Goal: Task Accomplishment & Management: Manage account settings

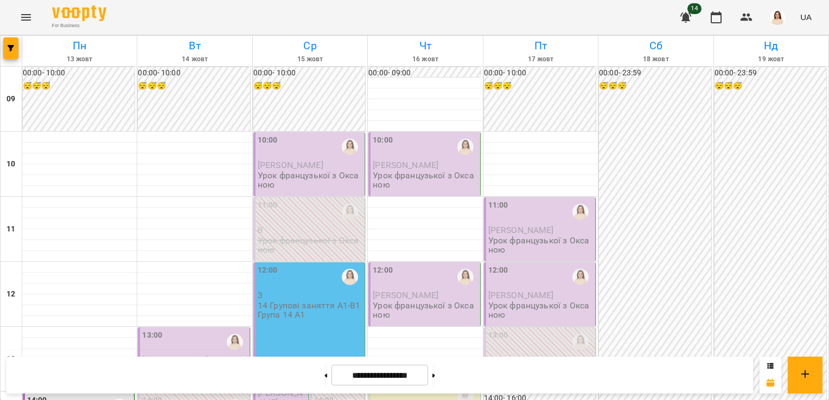
scroll to position [626, 0]
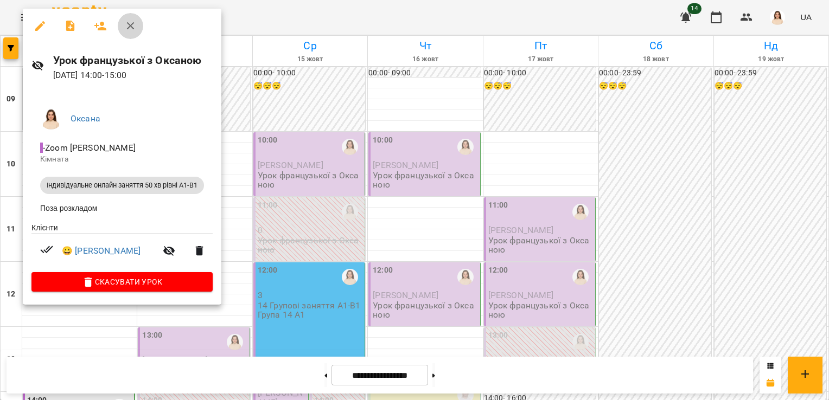
click at [128, 29] on icon "button" at bounding box center [130, 26] width 13 height 13
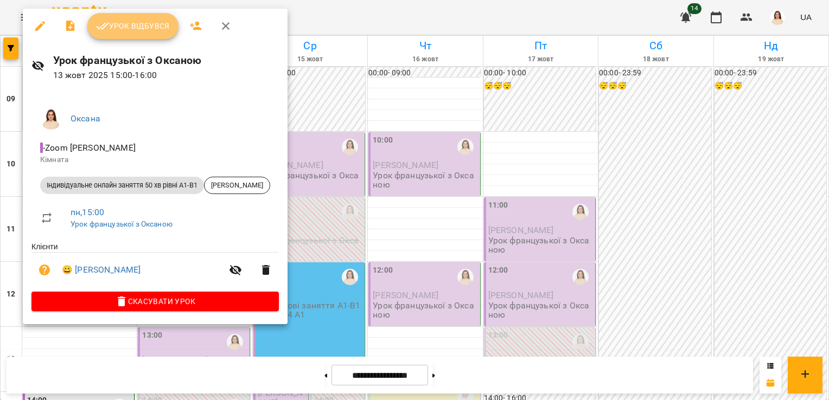
click at [155, 27] on span "Урок відбувся" at bounding box center [133, 26] width 74 height 13
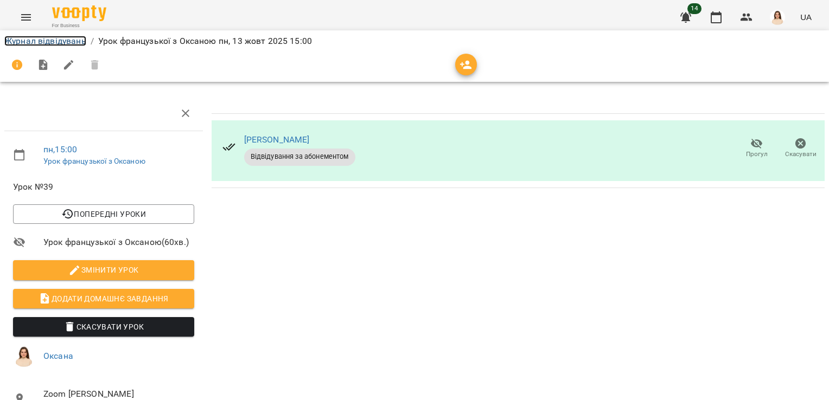
click at [45, 42] on link "Журнал відвідувань" at bounding box center [45, 41] width 82 height 10
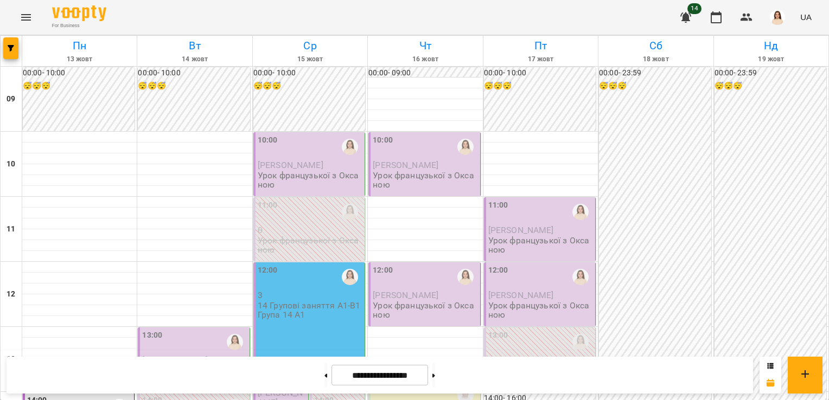
scroll to position [349, 0]
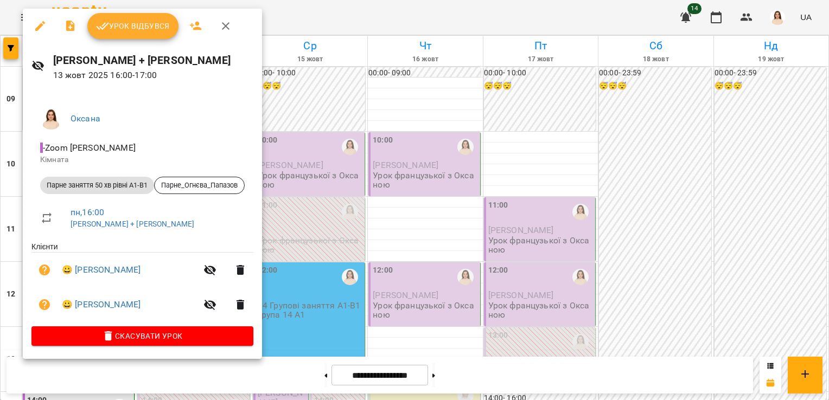
click at [154, 21] on span "Урок відбувся" at bounding box center [133, 26] width 74 height 13
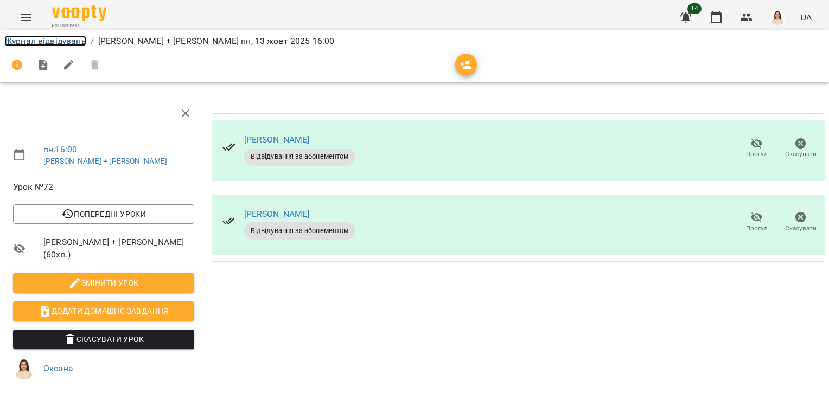
click at [62, 42] on link "Журнал відвідувань" at bounding box center [45, 41] width 82 height 10
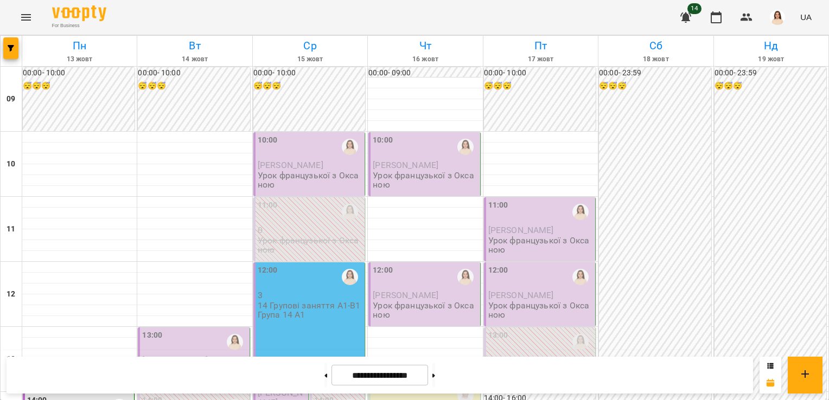
scroll to position [532, 0]
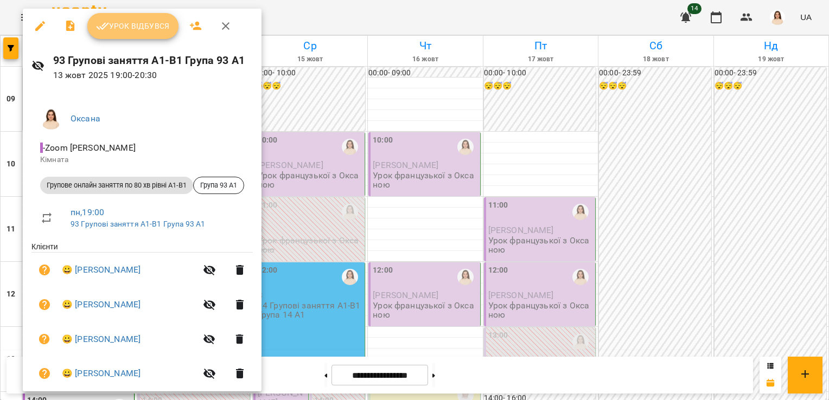
click at [126, 31] on span "Урок відбувся" at bounding box center [133, 26] width 74 height 13
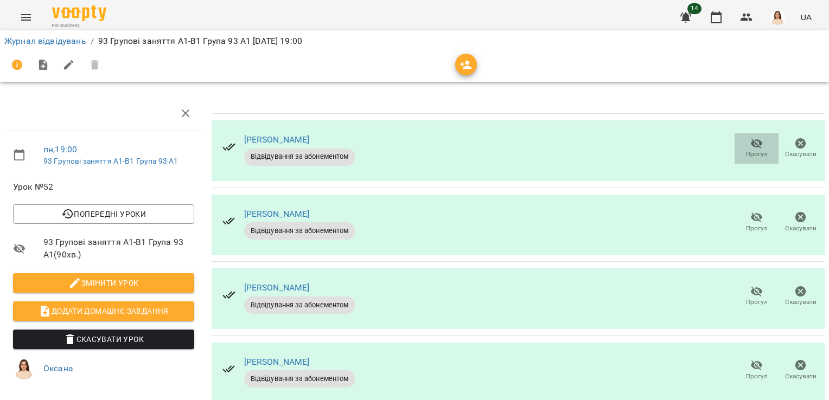
click at [751, 144] on icon "button" at bounding box center [757, 144] width 12 height 10
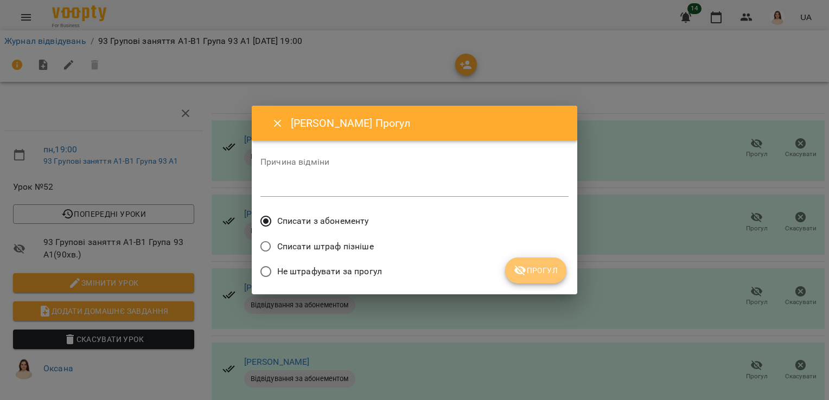
click at [546, 273] on span "Прогул" at bounding box center [536, 270] width 44 height 13
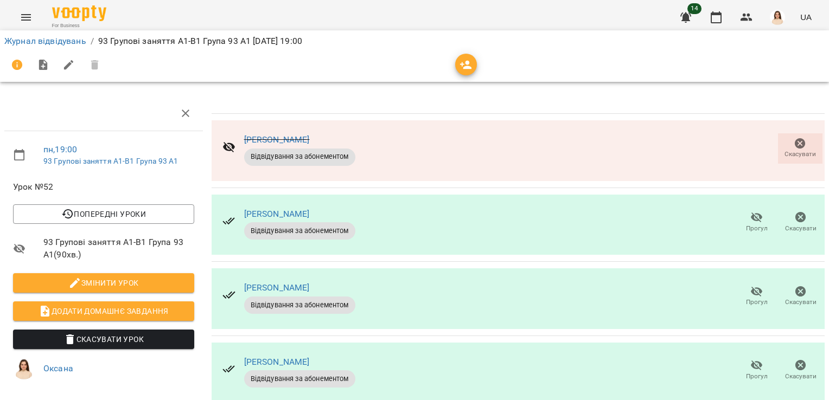
click at [751, 216] on icon "button" at bounding box center [757, 218] width 12 height 10
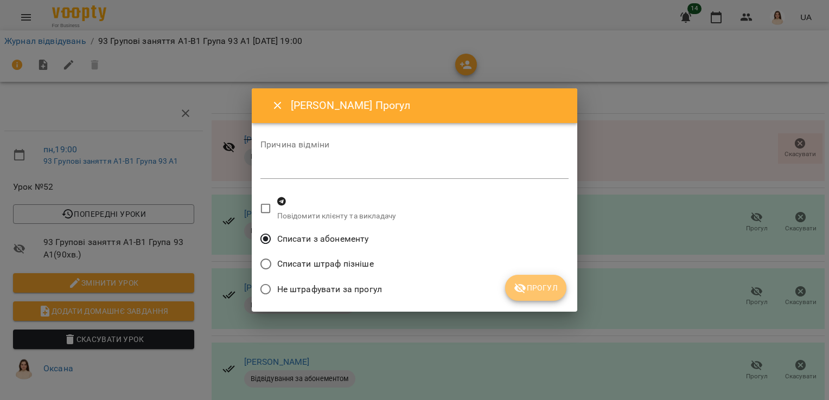
click at [544, 282] on span "Прогул" at bounding box center [536, 288] width 44 height 13
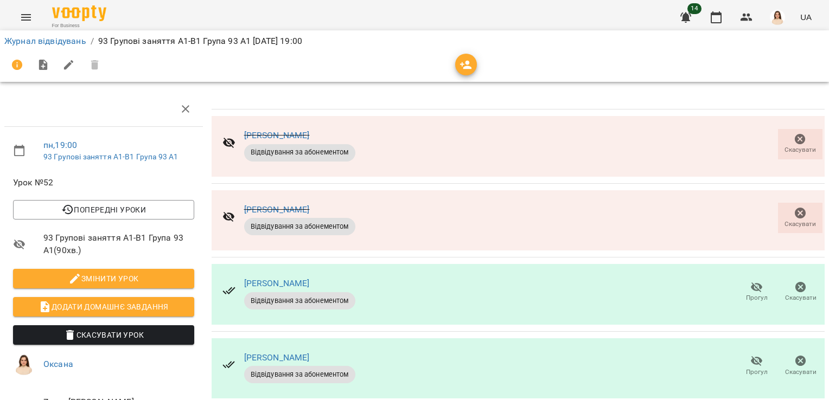
scroll to position [112, 0]
click at [66, 42] on link "Журнал відвідувань" at bounding box center [45, 41] width 82 height 10
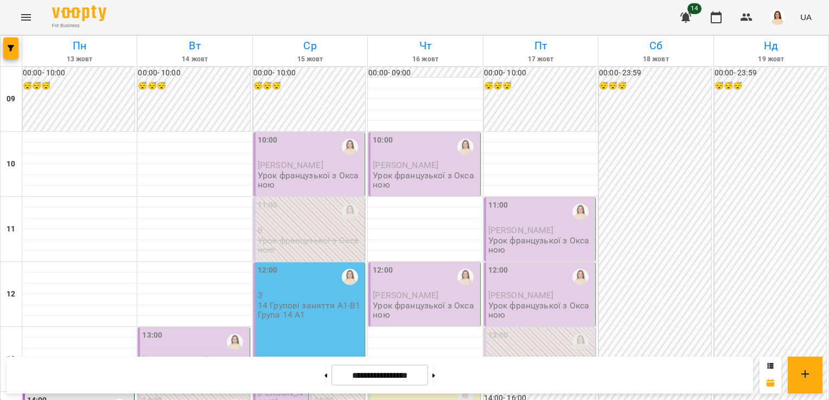
scroll to position [621, 0]
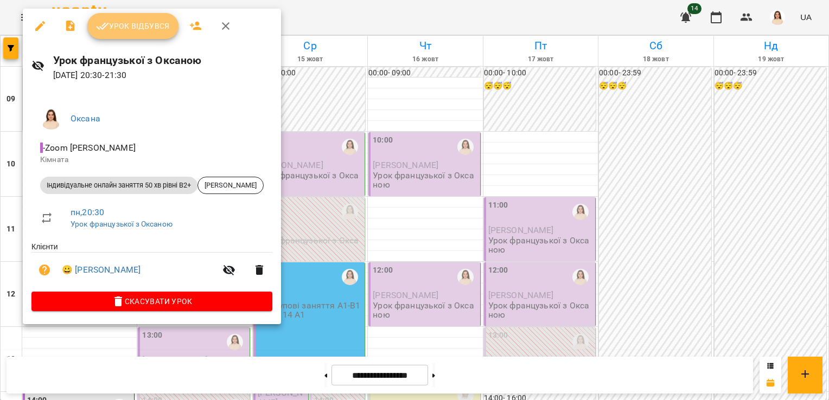
click at [143, 26] on span "Урок відбувся" at bounding box center [133, 26] width 74 height 13
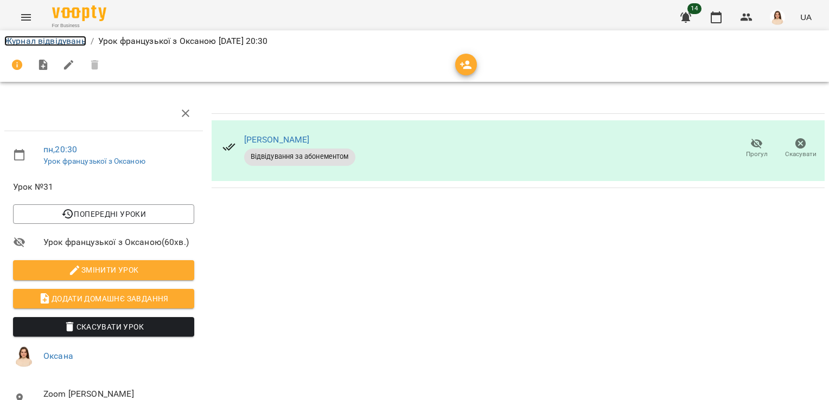
click at [66, 41] on link "Журнал відвідувань" at bounding box center [45, 41] width 82 height 10
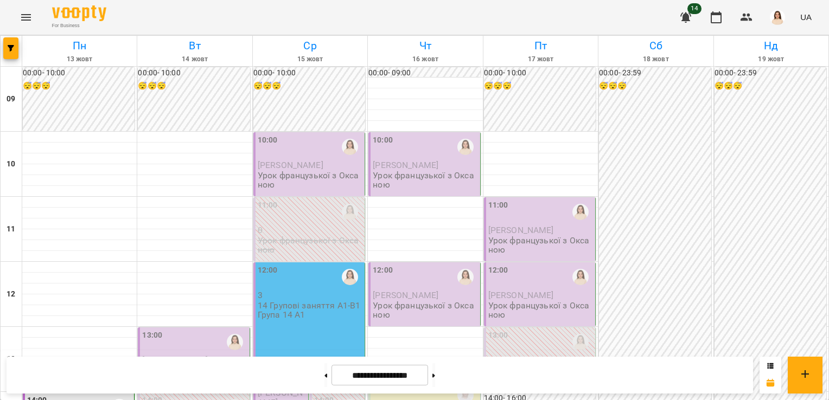
scroll to position [538, 0]
click at [324, 377] on icon at bounding box center [325, 376] width 3 height 4
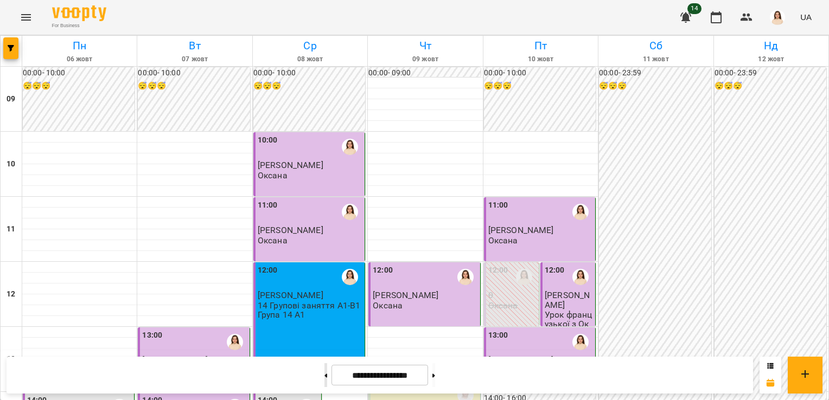
click at [324, 378] on button at bounding box center [325, 376] width 3 height 24
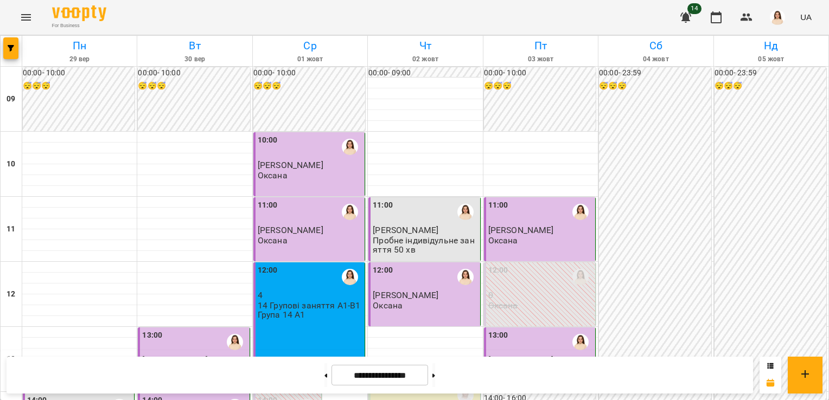
scroll to position [626, 0]
click at [435, 378] on button at bounding box center [433, 376] width 3 height 24
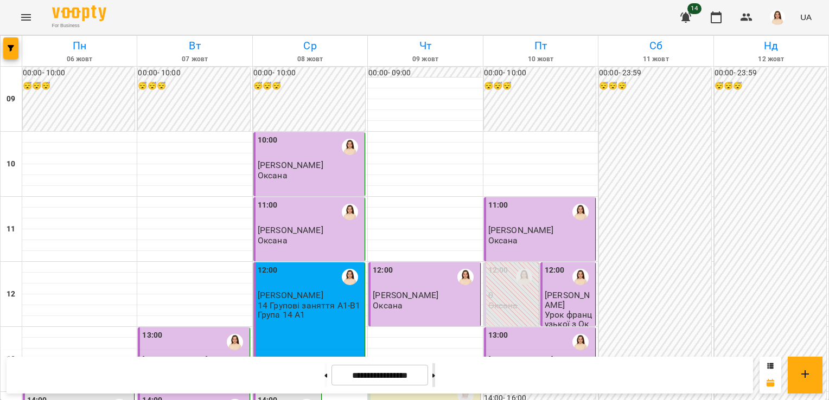
click at [435, 377] on icon at bounding box center [433, 376] width 3 height 4
type input "**********"
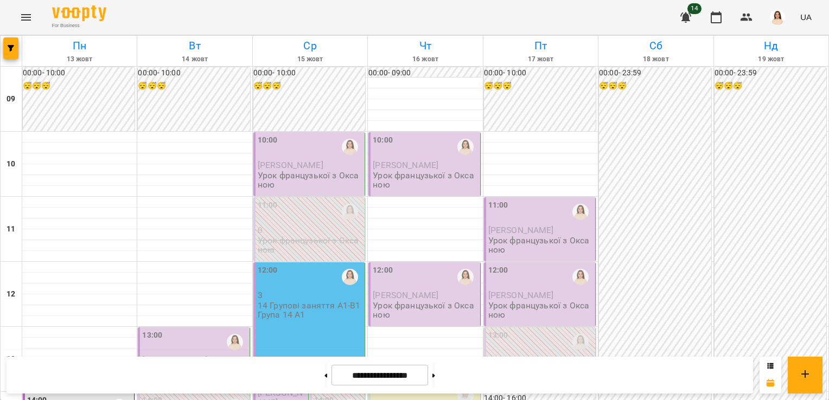
scroll to position [503, 0]
